Goal: Browse casually

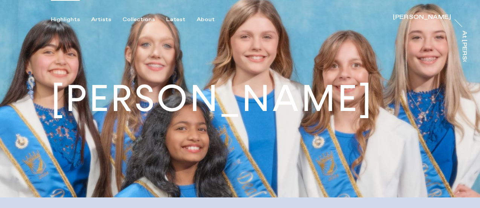
click at [67, 18] on div "Highlights" at bounding box center [65, 19] width 29 height 7
click at [147, 18] on div "Collections" at bounding box center [138, 19] width 32 height 7
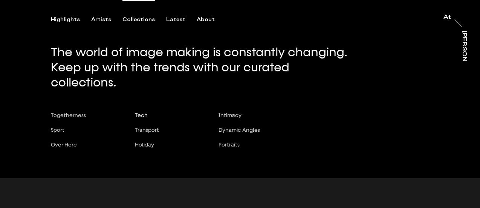
click at [147, 112] on div "Tech" at bounding box center [160, 115] width 50 height 6
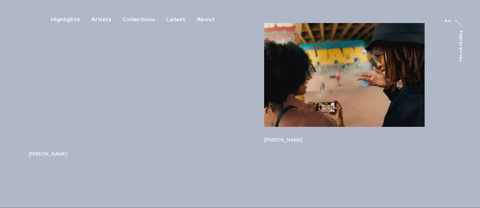
scroll to position [264, 0]
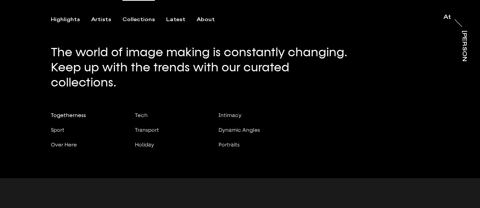
click at [75, 112] on span "Togetherness" at bounding box center [68, 115] width 35 height 6
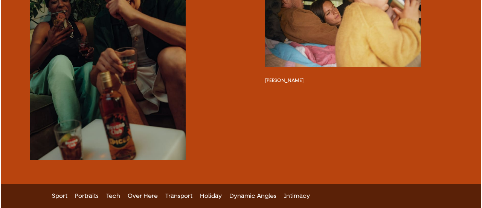
scroll to position [301, 0]
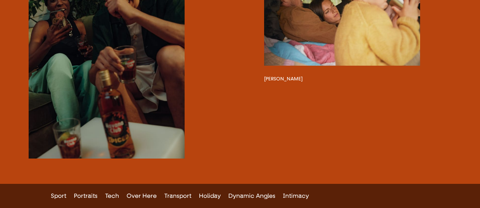
click at [312, 49] on button "button" at bounding box center [342, 14] width 156 height 104
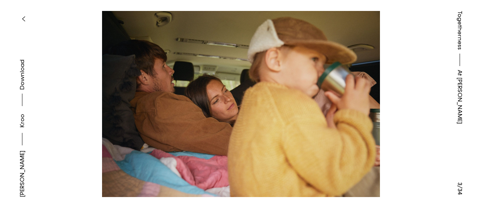
click at [375, 97] on button at bounding box center [361, 52] width 241 height 104
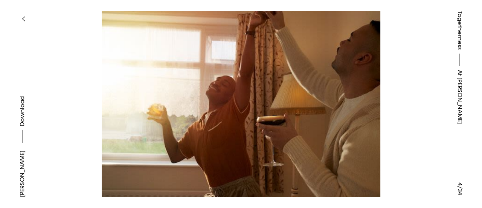
click at [375, 97] on button at bounding box center [361, 52] width 241 height 104
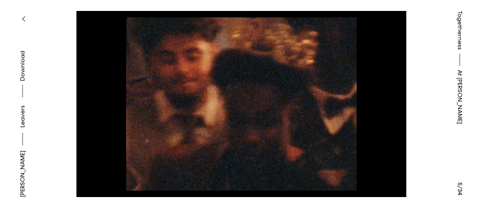
click at [375, 97] on button at bounding box center [361, 52] width 241 height 104
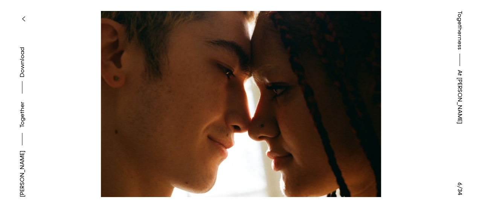
click at [375, 97] on button at bounding box center [361, 52] width 241 height 104
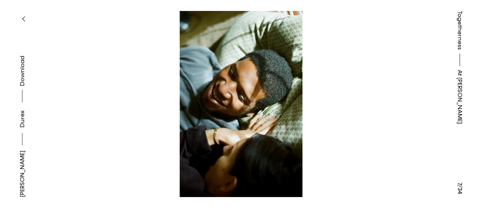
click at [375, 97] on button at bounding box center [361, 52] width 241 height 104
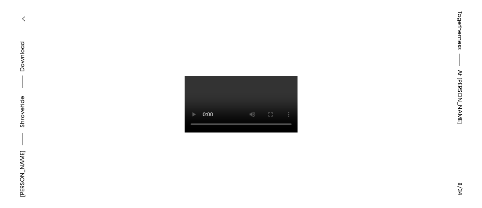
click at [375, 97] on button at bounding box center [361, 52] width 241 height 104
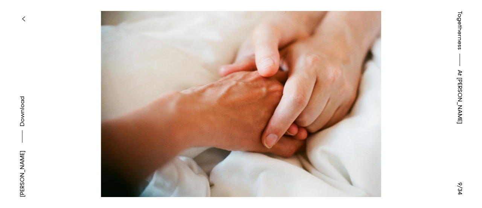
click at [375, 97] on button at bounding box center [361, 52] width 241 height 104
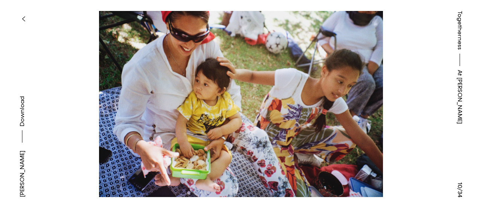
click at [375, 97] on button at bounding box center [361, 52] width 241 height 104
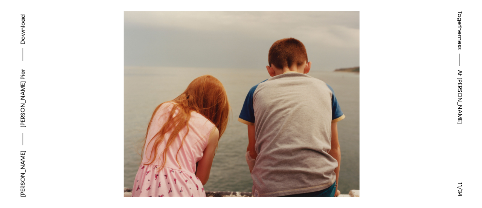
click at [375, 97] on button at bounding box center [361, 52] width 241 height 104
